Goal: Task Accomplishment & Management: Complete application form

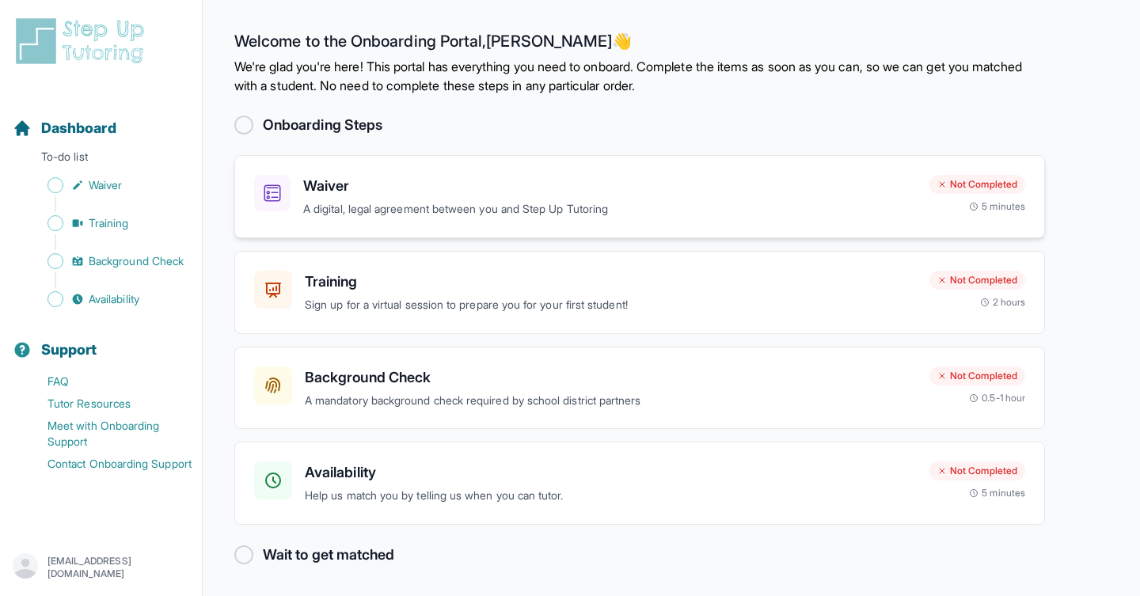
click at [499, 204] on p "A digital, legal agreement between you and Step Up Tutoring" at bounding box center [609, 209] width 613 height 18
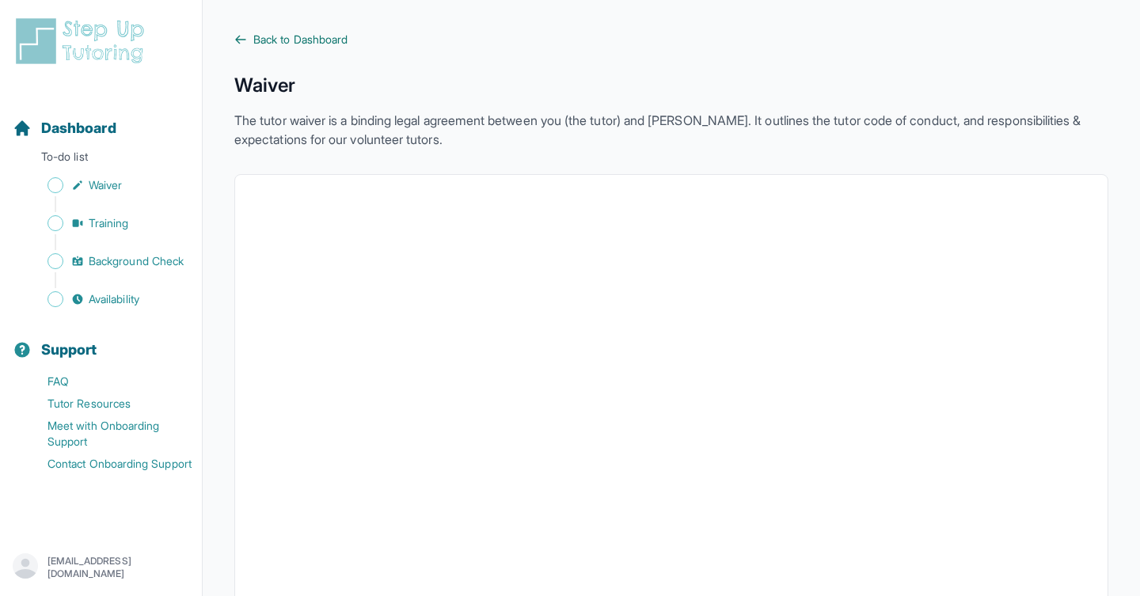
click at [242, 40] on icon at bounding box center [240, 39] width 13 height 13
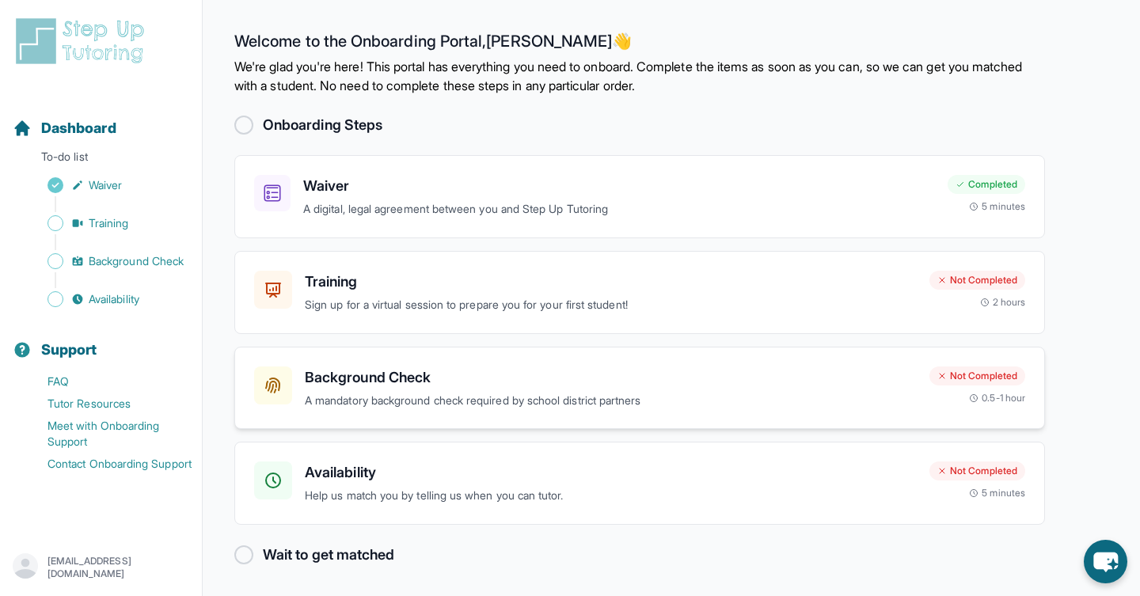
click at [734, 410] on div "Background Check A mandatory background check required by school district partn…" at bounding box center [639, 388] width 810 height 83
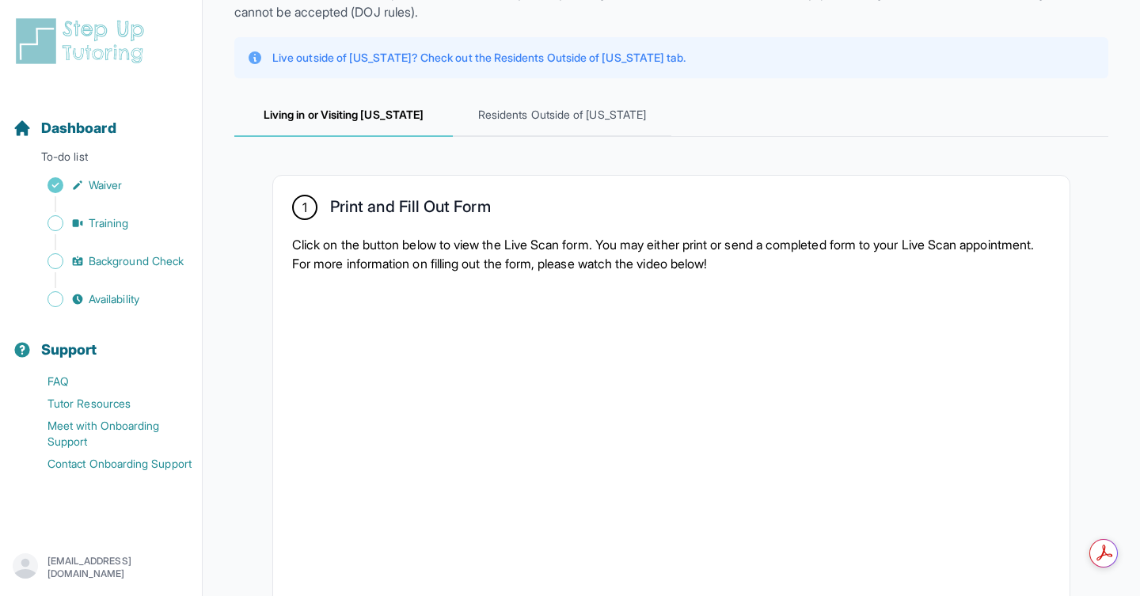
scroll to position [147, 0]
click at [604, 108] on span "Residents Outside of California" at bounding box center [562, 114] width 218 height 43
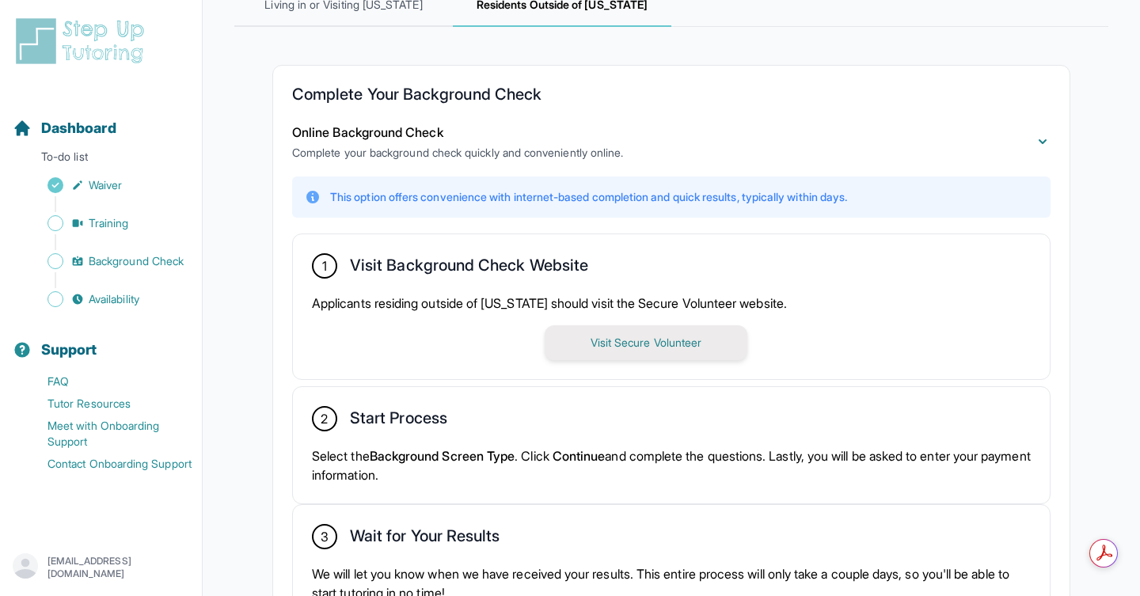
scroll to position [0, 0]
click at [621, 343] on button "Visit Secure Volunteer" at bounding box center [645, 342] width 203 height 35
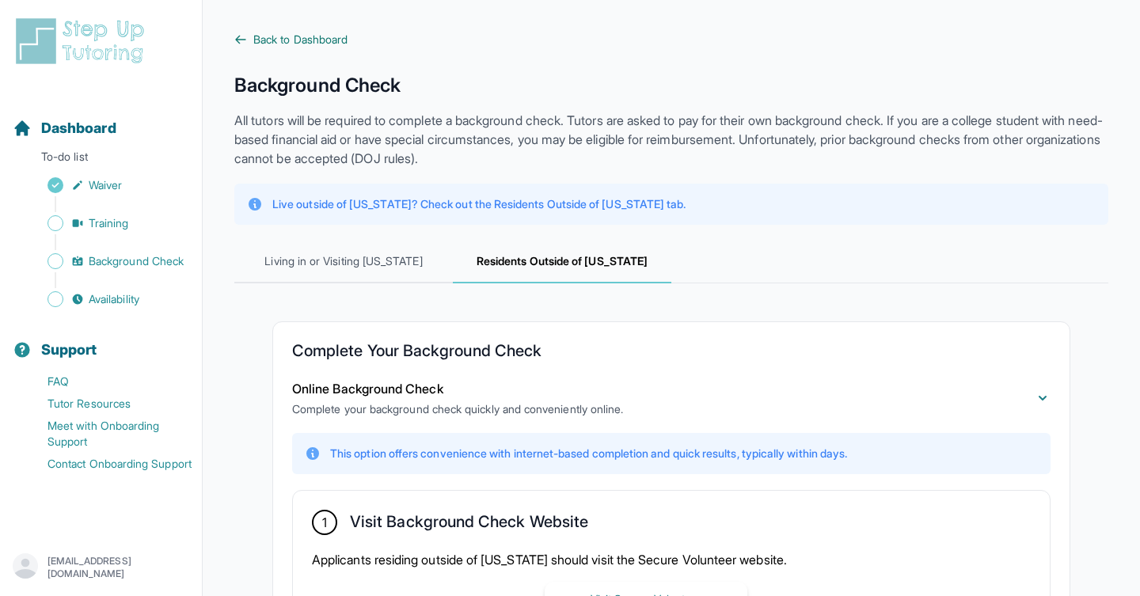
click at [308, 44] on span "Back to Dashboard" at bounding box center [300, 40] width 94 height 16
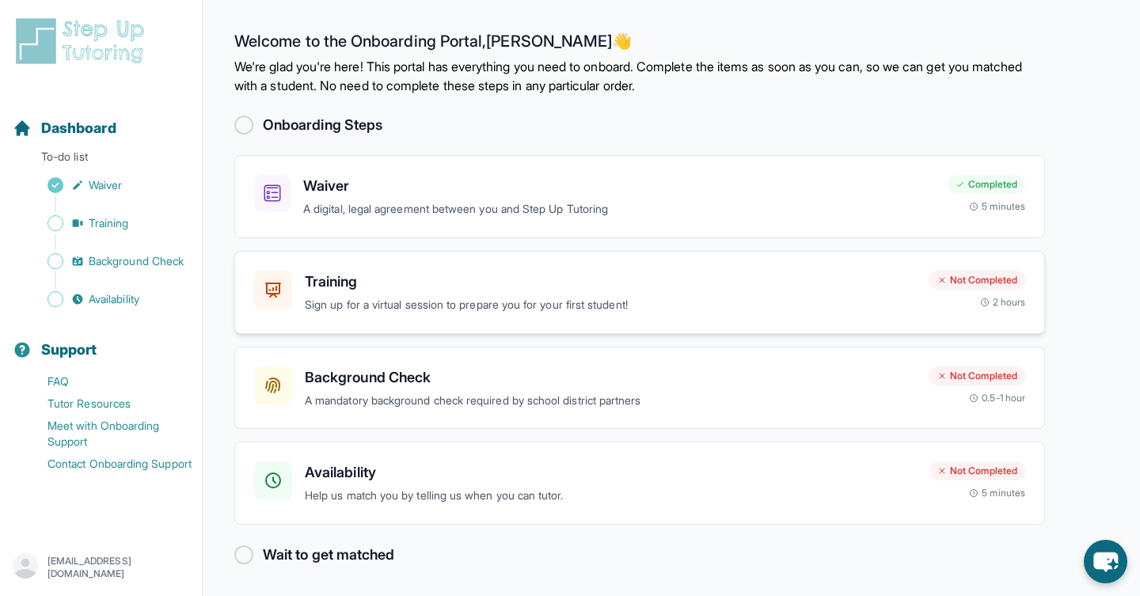
click at [506, 313] on p "Sign up for a virtual session to prepare you for your first student!" at bounding box center [611, 305] width 612 height 18
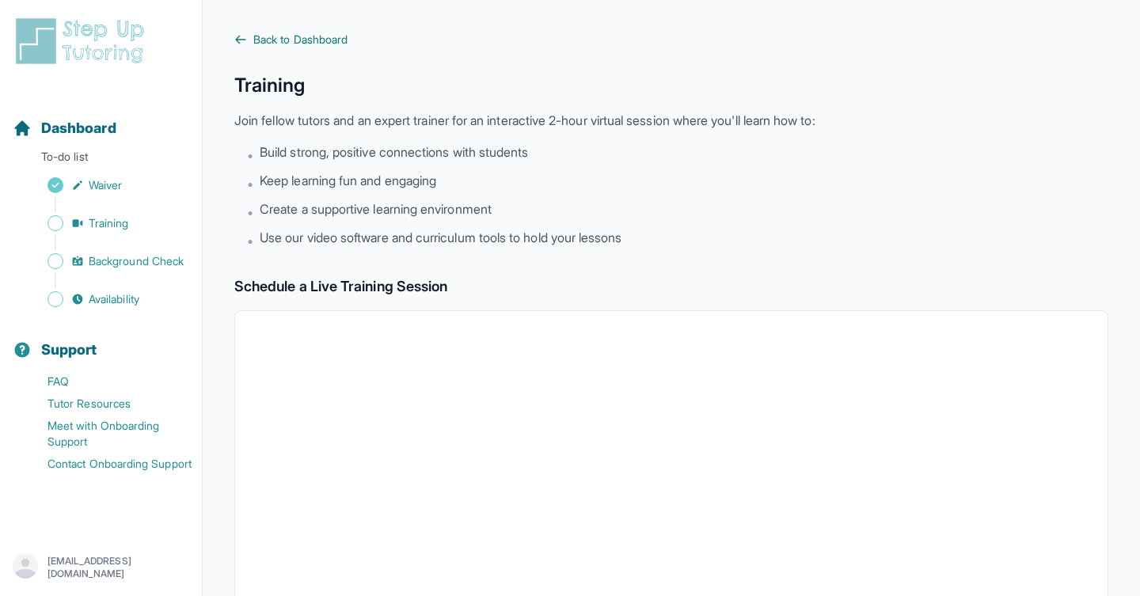
click at [243, 43] on icon at bounding box center [240, 39] width 13 height 13
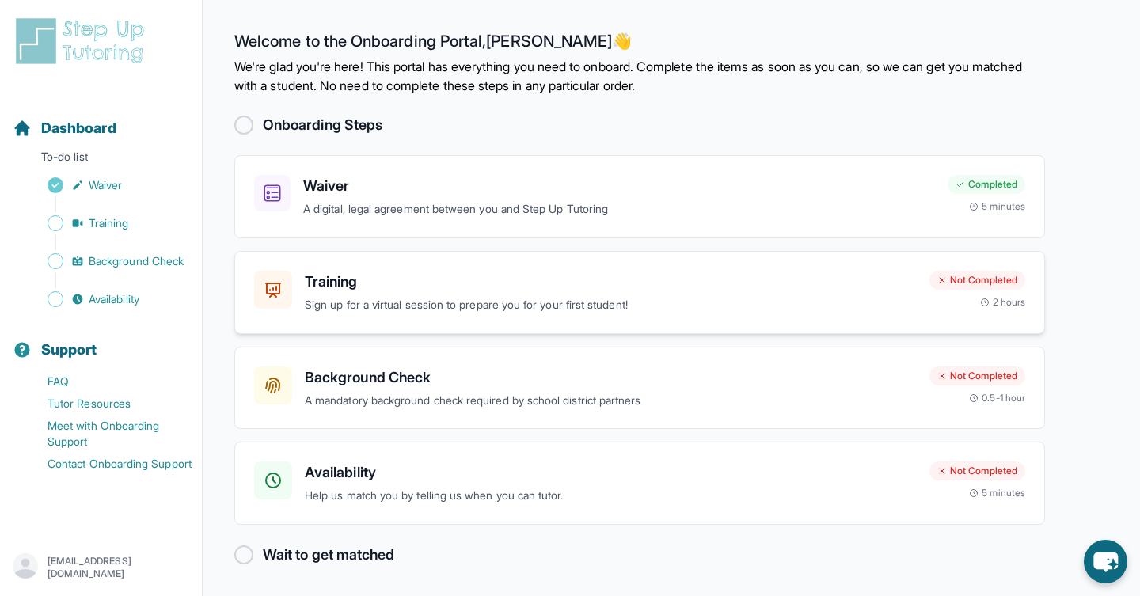
click at [535, 283] on h3 "Training" at bounding box center [611, 282] width 612 height 22
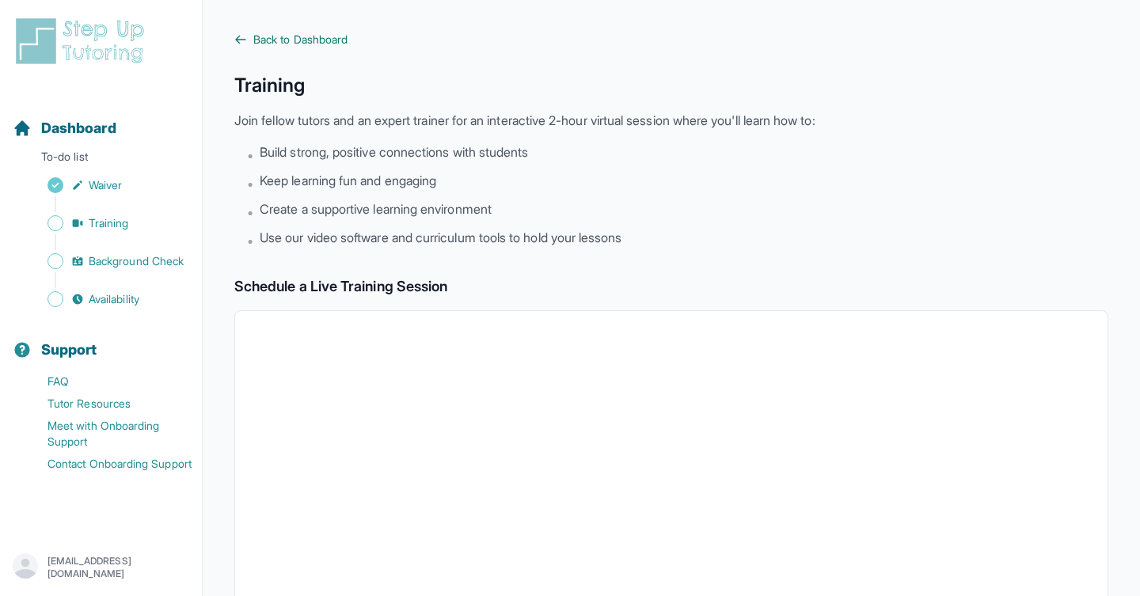
click at [249, 42] on link "Back to Dashboard" at bounding box center [671, 40] width 874 height 16
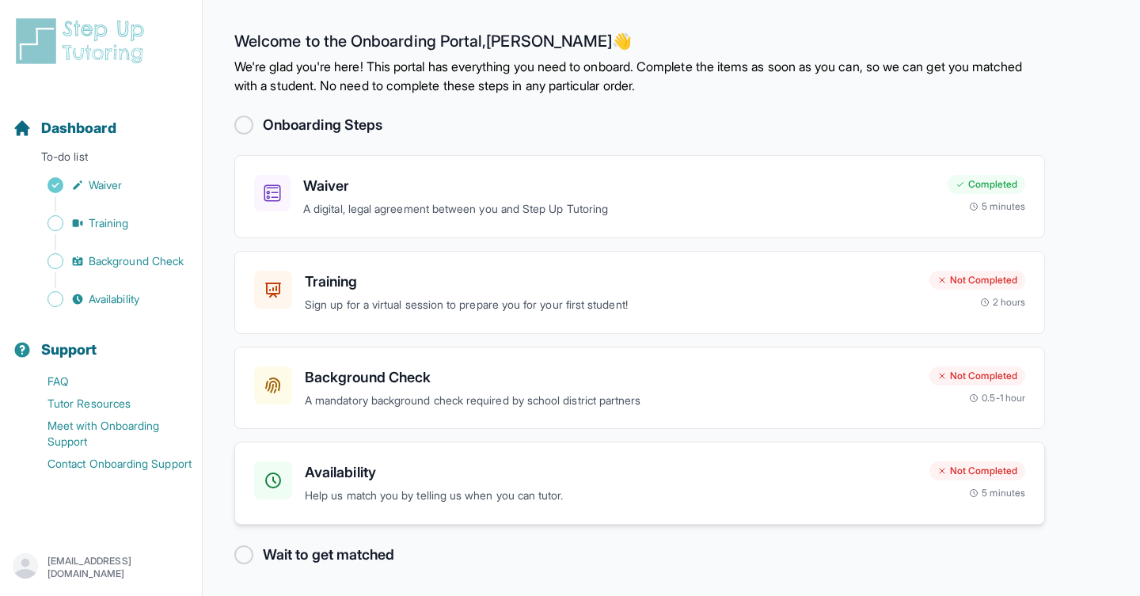
click at [468, 497] on p "Help us match you by telling us when you can tutor." at bounding box center [611, 496] width 612 height 18
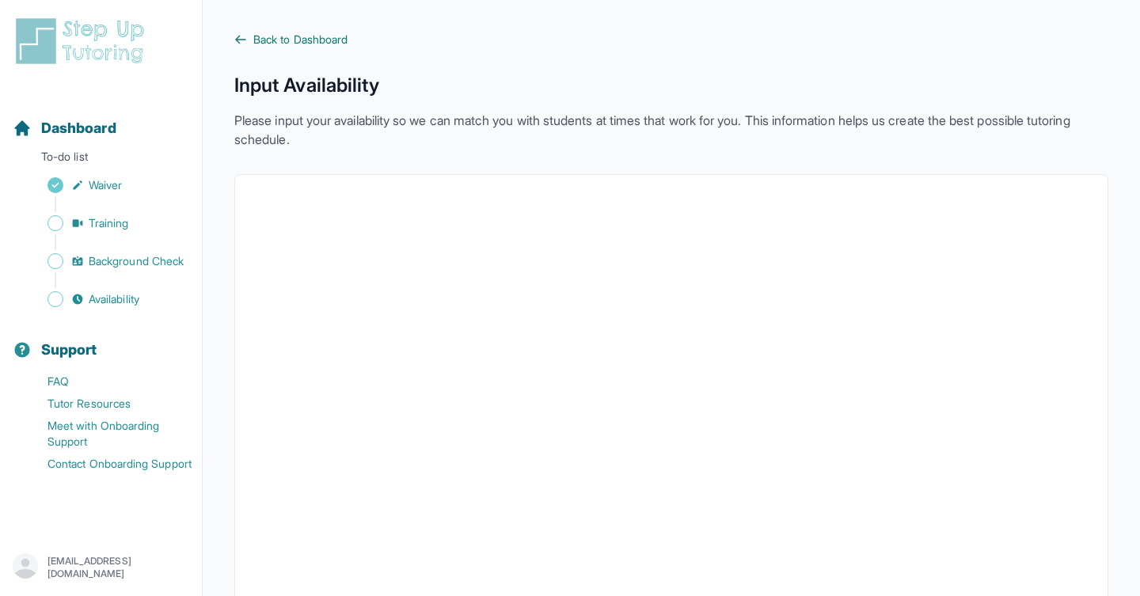
click at [243, 40] on icon at bounding box center [240, 39] width 9 height 7
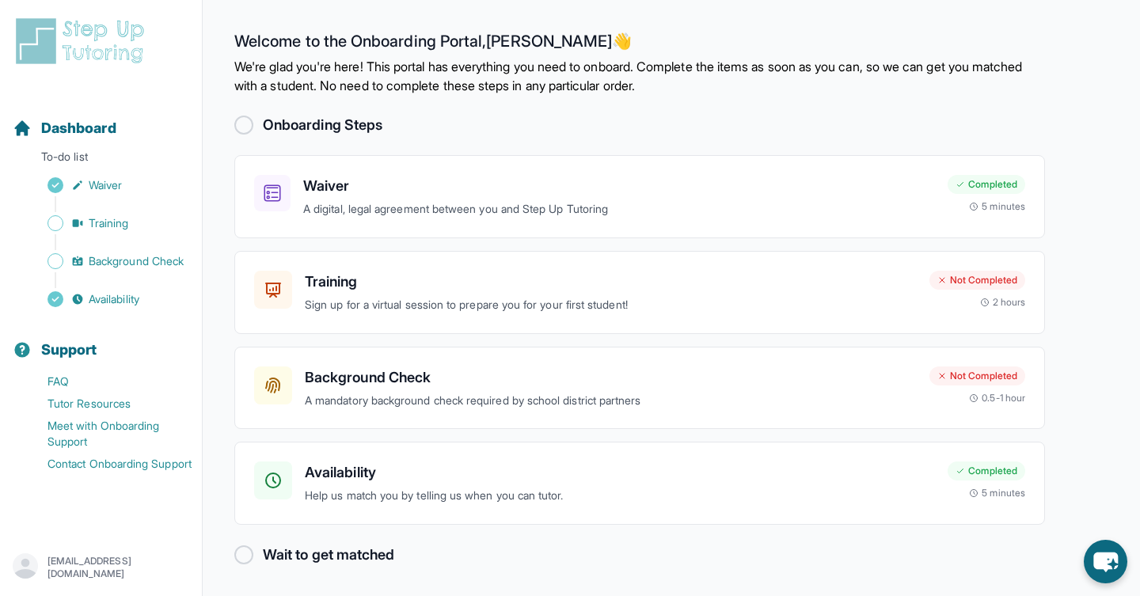
scroll to position [2, 0]
